Goal: Task Accomplishment & Management: Complete application form

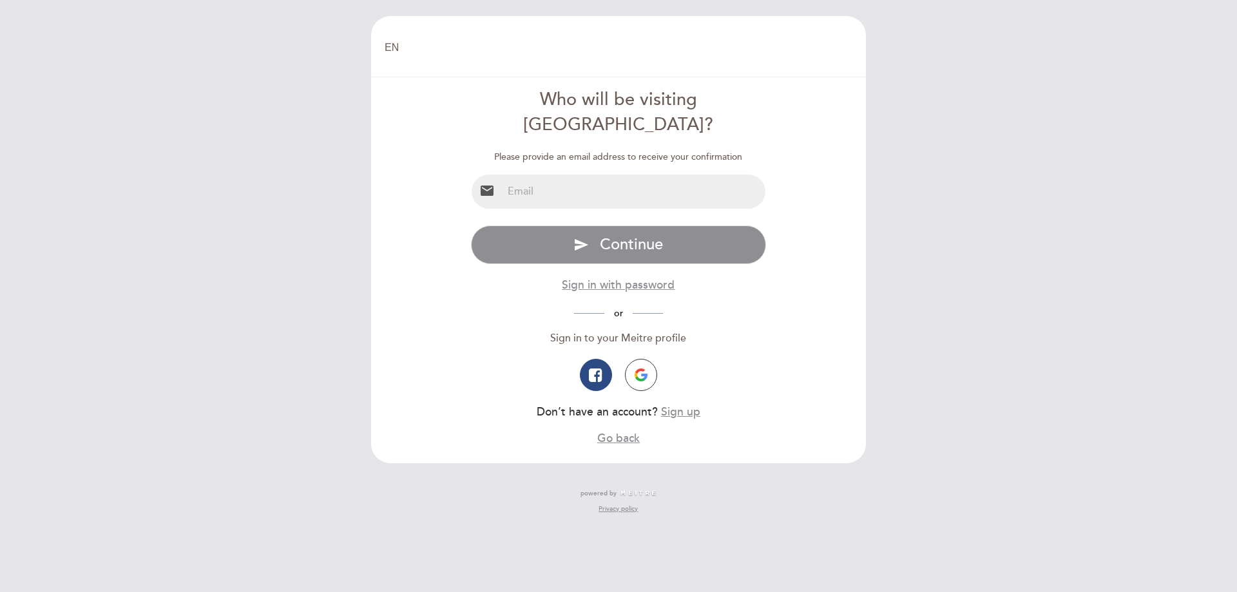
click at [598, 175] on input "email" at bounding box center [633, 192] width 263 height 34
type input "[PERSON_NAME][DOMAIN_NAME][EMAIL_ADDRESS][DOMAIN_NAME]"
click at [471, 225] on button "send Continue" at bounding box center [619, 244] width 296 height 39
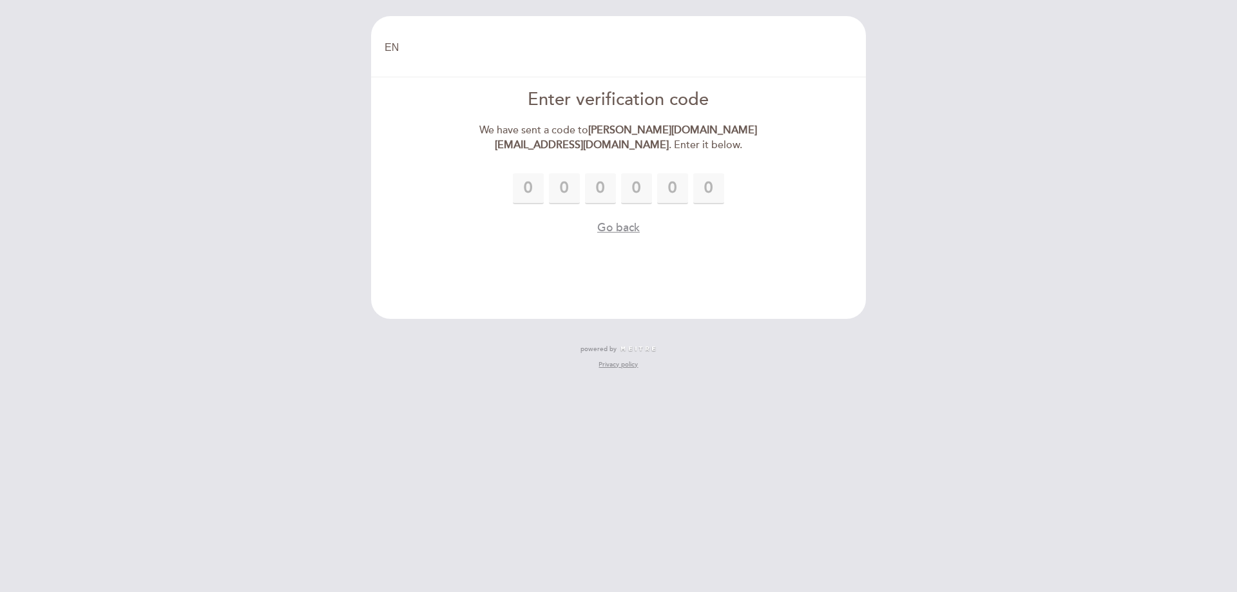
type input "9"
type input "5"
type input "8"
type input "7"
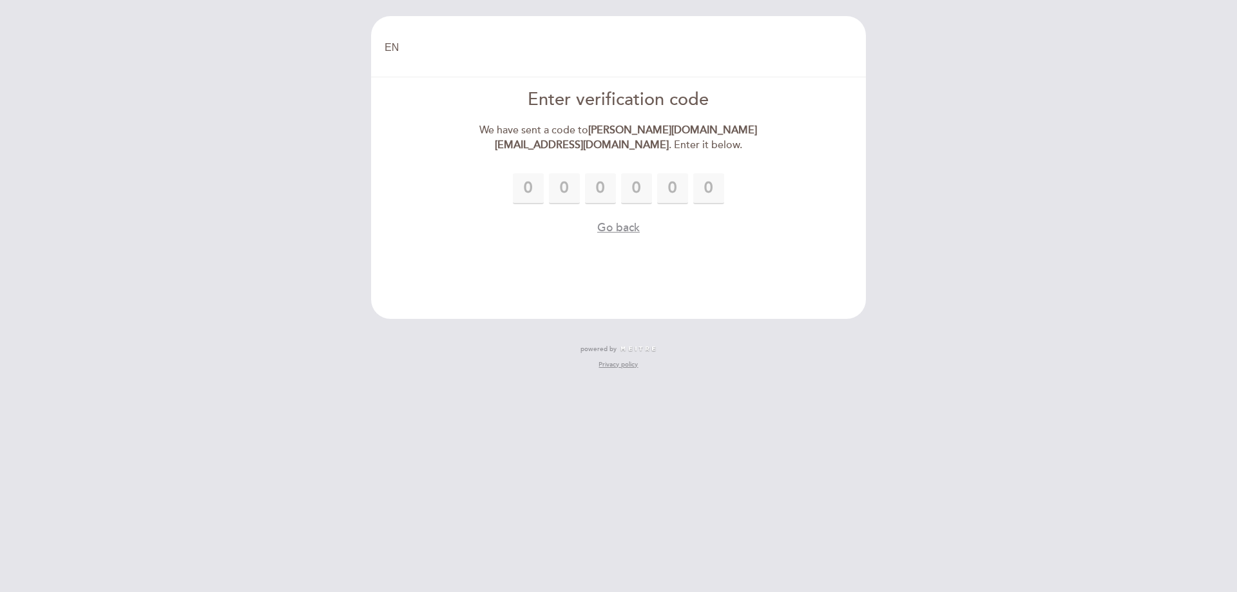
type input "5"
